Goal: Transaction & Acquisition: Purchase product/service

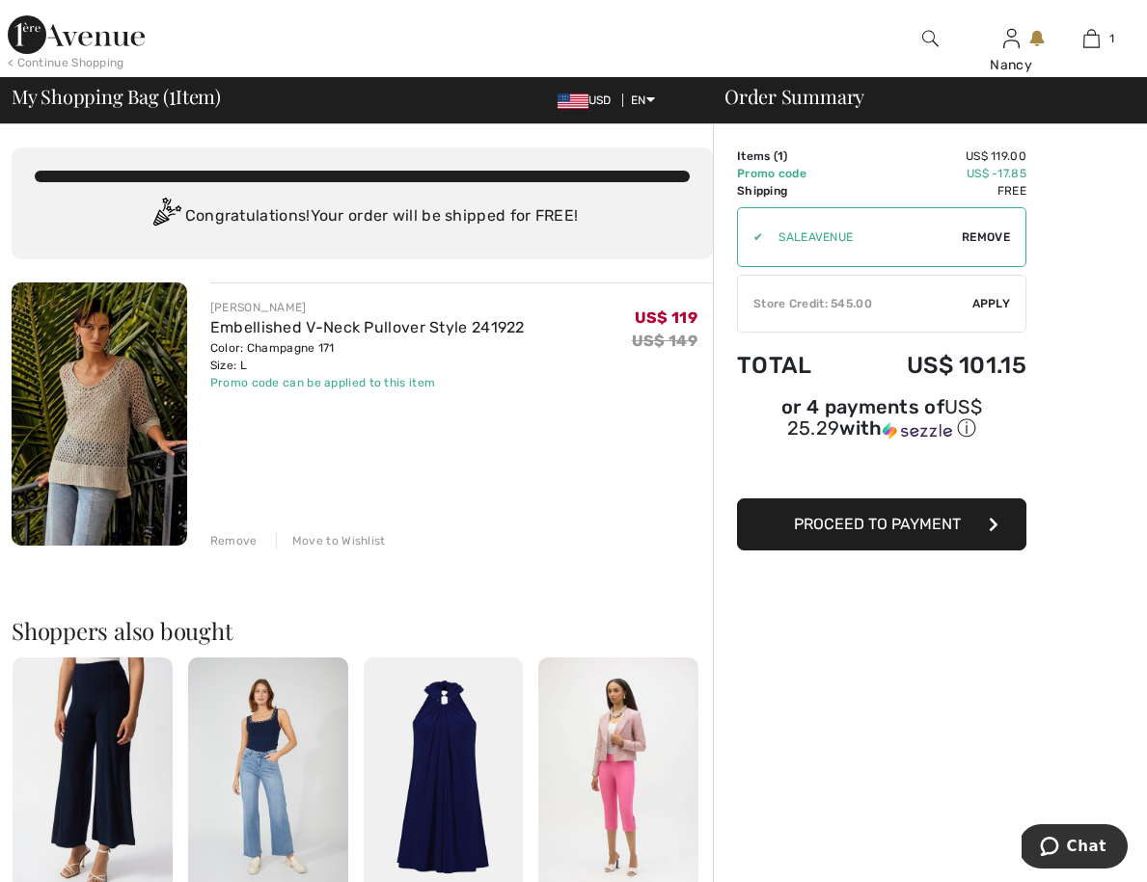
click at [912, 307] on div "Store Credit: 545.00" at bounding box center [855, 303] width 234 height 17
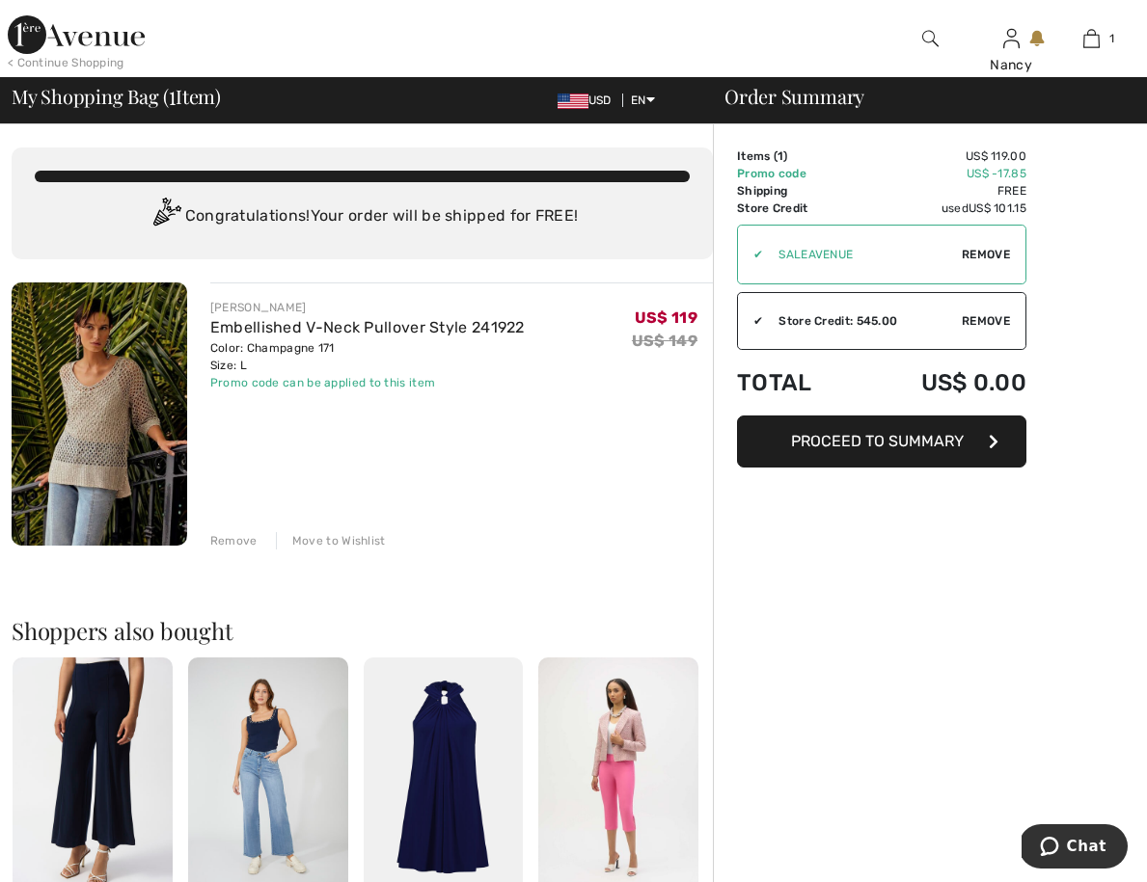
click at [859, 443] on span "Proceed to Summary" at bounding box center [877, 441] width 173 height 18
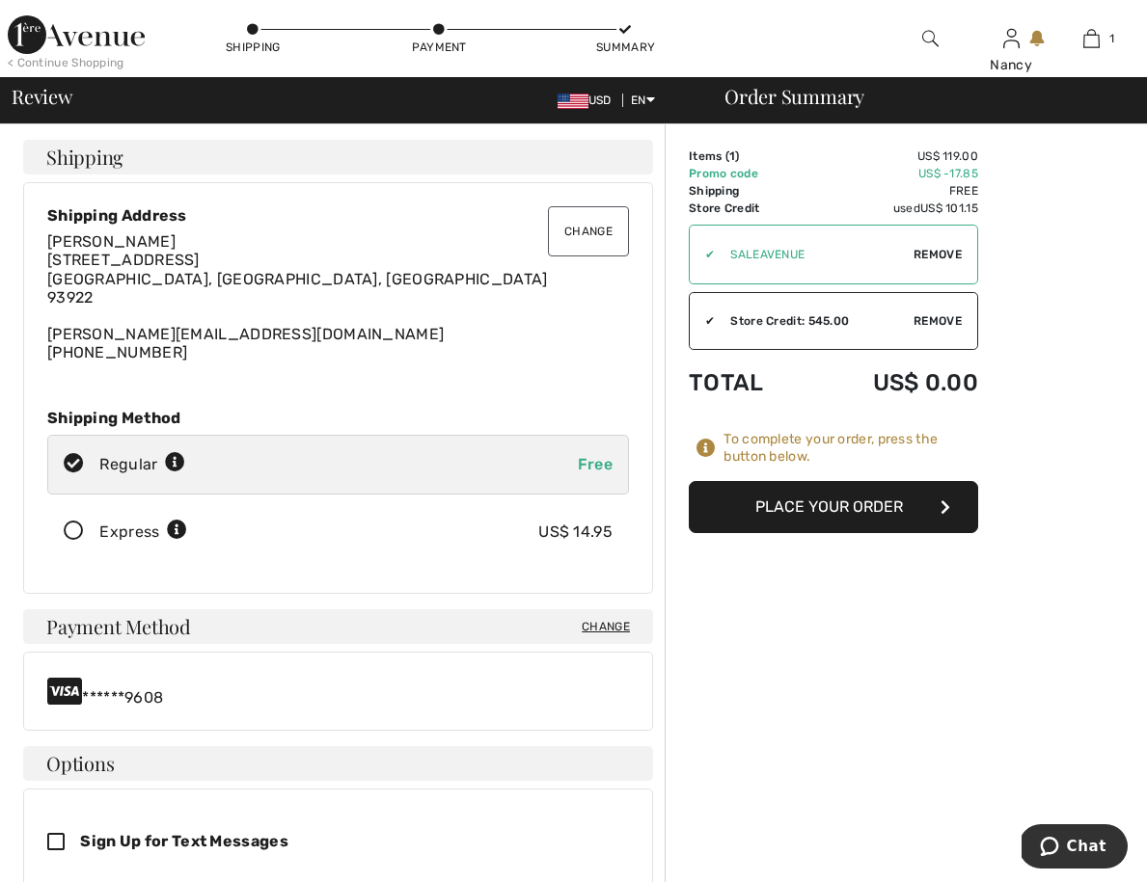
click at [78, 534] on icon at bounding box center [73, 532] width 51 height 20
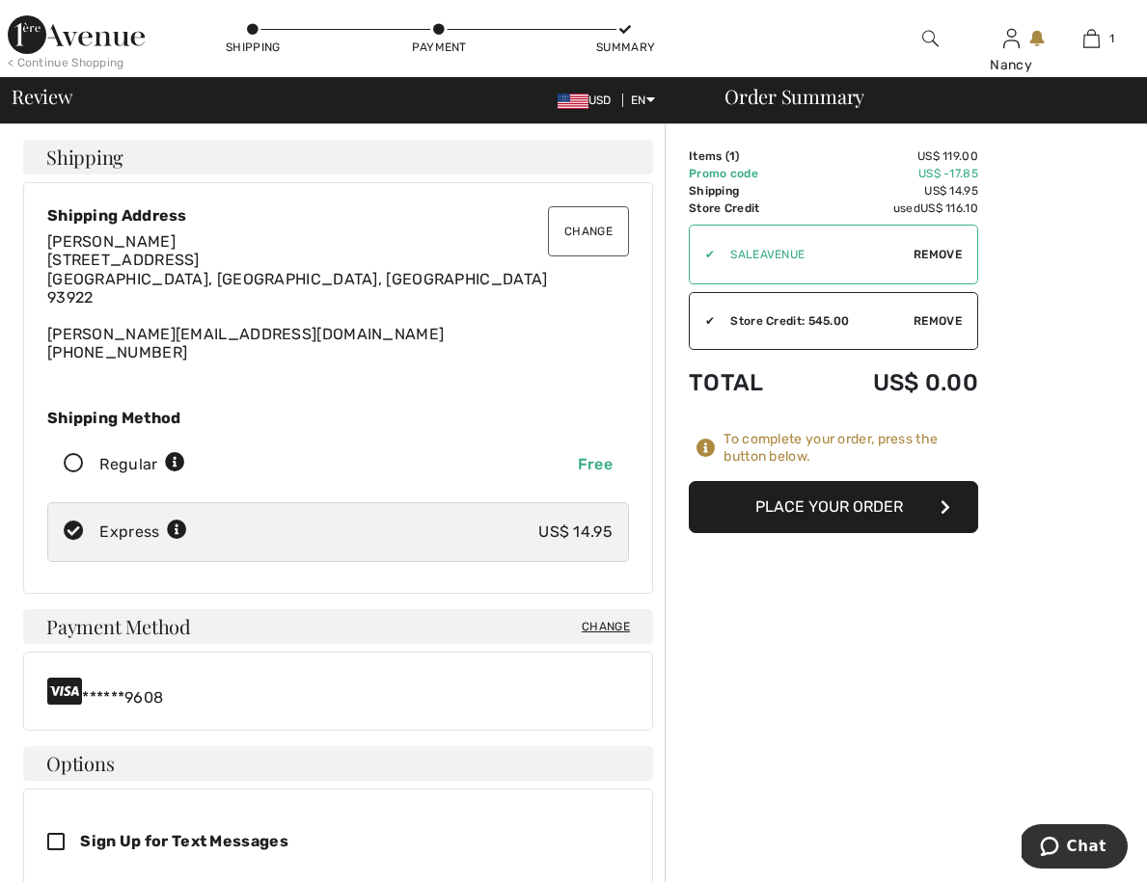
click at [827, 512] on button "Place Your Order" at bounding box center [833, 507] width 289 height 52
